Goal: Information Seeking & Learning: Learn about a topic

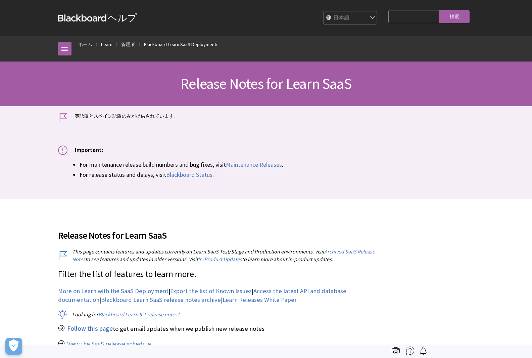
scroll to position [3481, 0]
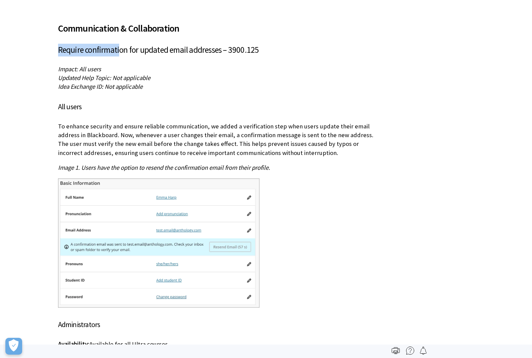
drag, startPoint x: 56, startPoint y: 38, endPoint x: 118, endPoint y: 36, distance: 61.4
click at [123, 65] on p "Impact: All users Updated Help Topic: Not applicable Idea Exchange ID: Not appl…" at bounding box center [216, 78] width 317 height 27
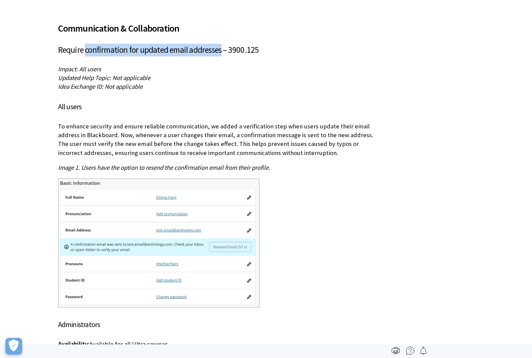
drag, startPoint x: 85, startPoint y: 32, endPoint x: 221, endPoint y: 25, distance: 136.1
click at [221, 25] on div "Communication & Collaboration Require confirmation for updated email addresses …" at bounding box center [216, 203] width 317 height 380
copy h3 "confirmation for updated email addresses"
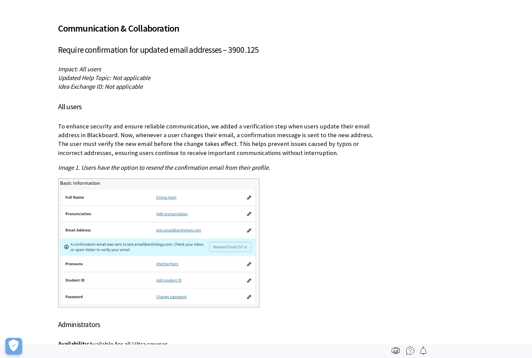
click at [331, 224] on div at bounding box center [216, 243] width 317 height 130
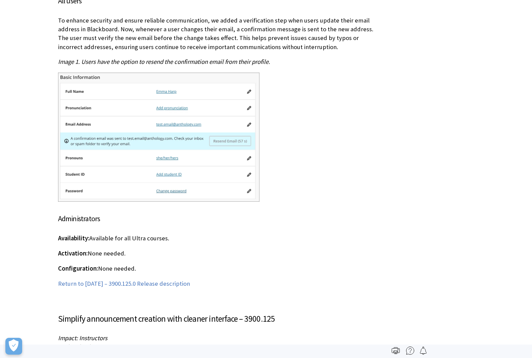
scroll to position [3593, 0]
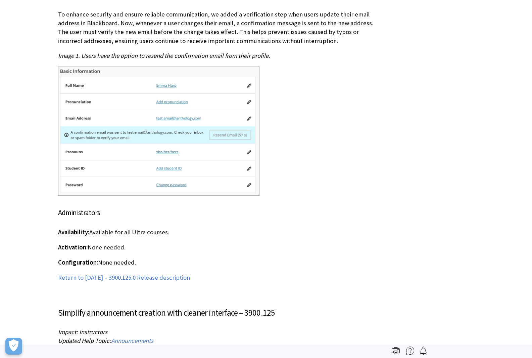
click at [282, 186] on div "Communication & Collaboration Require confirmation for updated email addresses …" at bounding box center [216, 91] width 317 height 380
click at [371, 84] on div at bounding box center [216, 131] width 317 height 130
drag, startPoint x: 371, startPoint y: 84, endPoint x: 358, endPoint y: 74, distance: 17.0
click at [358, 74] on div at bounding box center [216, 131] width 317 height 130
